Goal: Task Accomplishment & Management: Complete application form

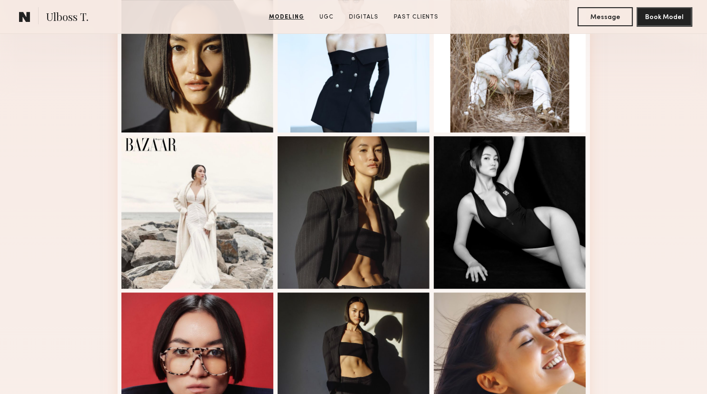
scroll to position [654, 0]
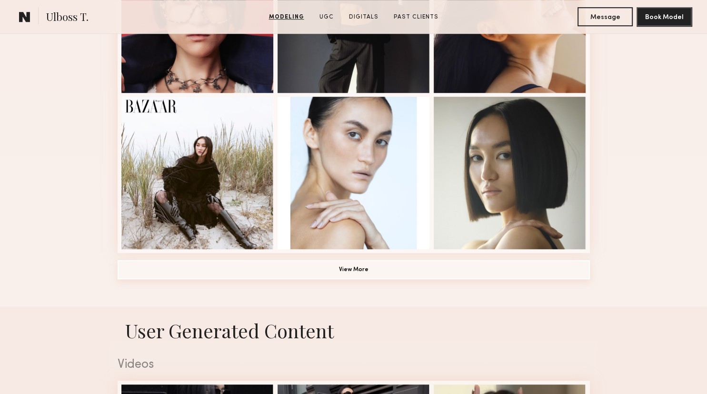
click at [363, 272] on button "View More" at bounding box center [354, 269] width 473 height 19
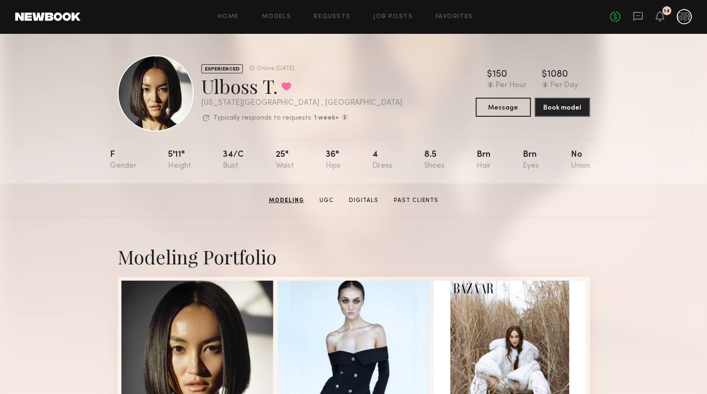
scroll to position [0, 0]
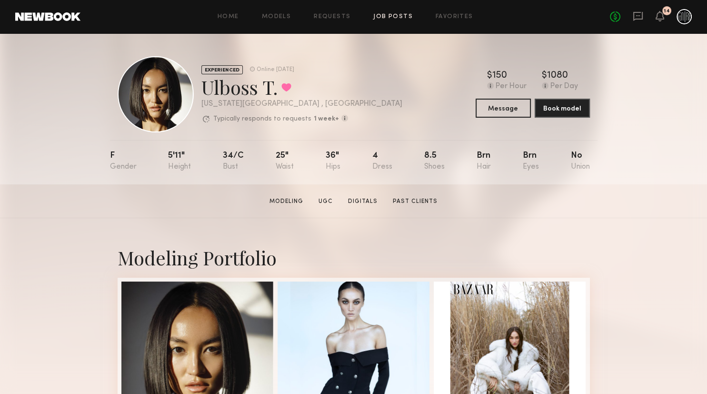
click at [387, 18] on link "Job Posts" at bounding box center [393, 17] width 40 height 6
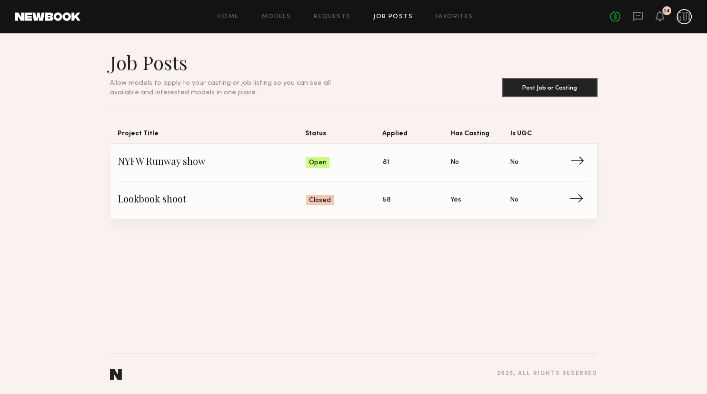
click at [305, 169] on link "NYFW Runway show Status: Open Applied: 81 Has Casting: No Is UGC: No →" at bounding box center [354, 163] width 472 height 38
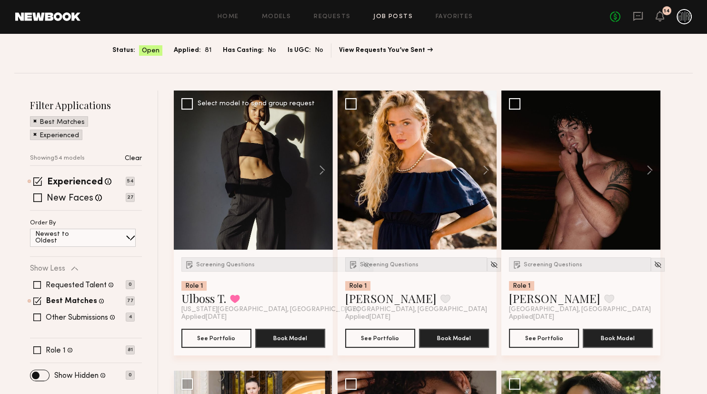
scroll to position [50, 0]
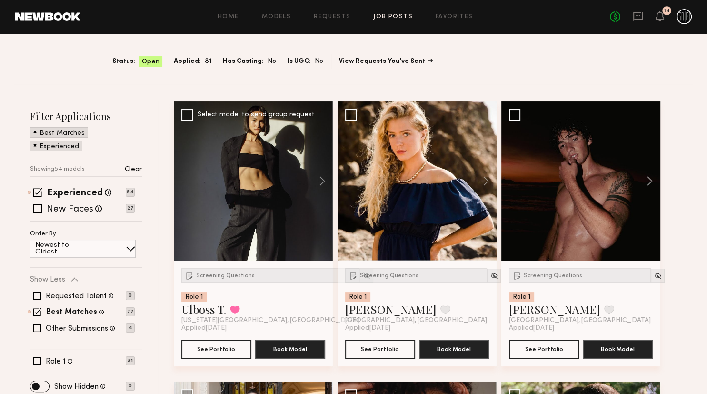
click at [304, 171] on button at bounding box center [317, 180] width 30 height 159
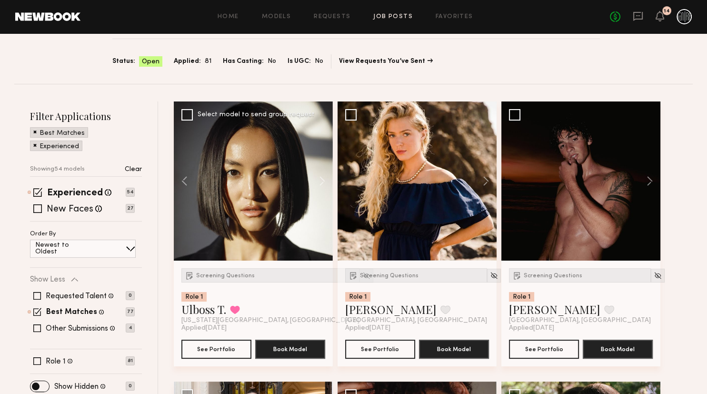
click at [270, 188] on div at bounding box center [253, 180] width 159 height 159
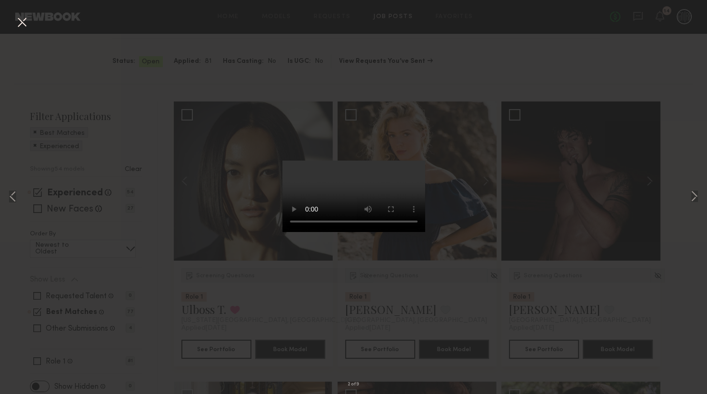
click at [207, 89] on div "2 of 9" at bounding box center [353, 197] width 707 height 394
click at [615, 70] on div "2 of 9" at bounding box center [353, 197] width 707 height 394
click at [26, 26] on button at bounding box center [21, 22] width 15 height 17
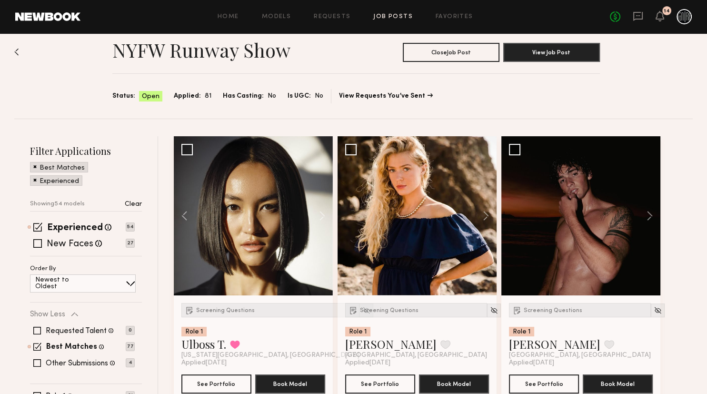
scroll to position [0, 0]
